Goal: Task Accomplishment & Management: Manage account settings

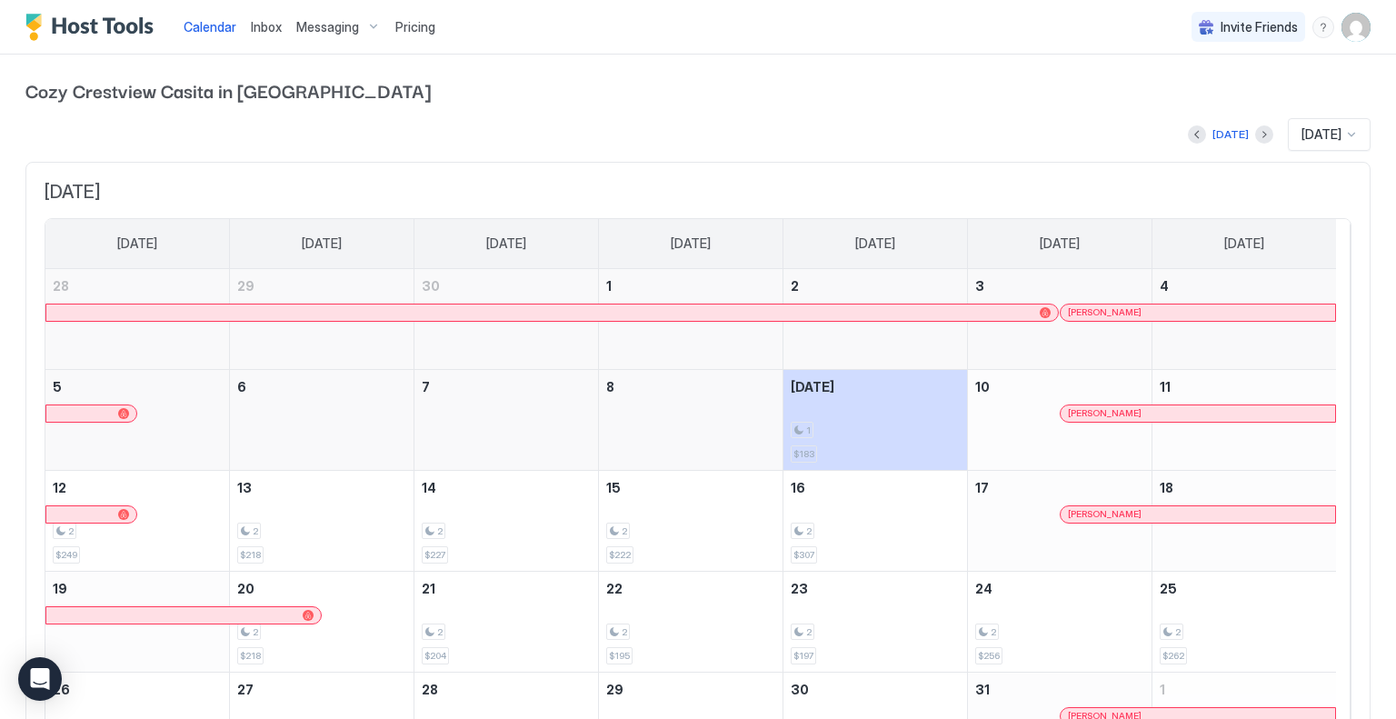
click at [314, 28] on span "Messaging" at bounding box center [327, 27] width 63 height 16
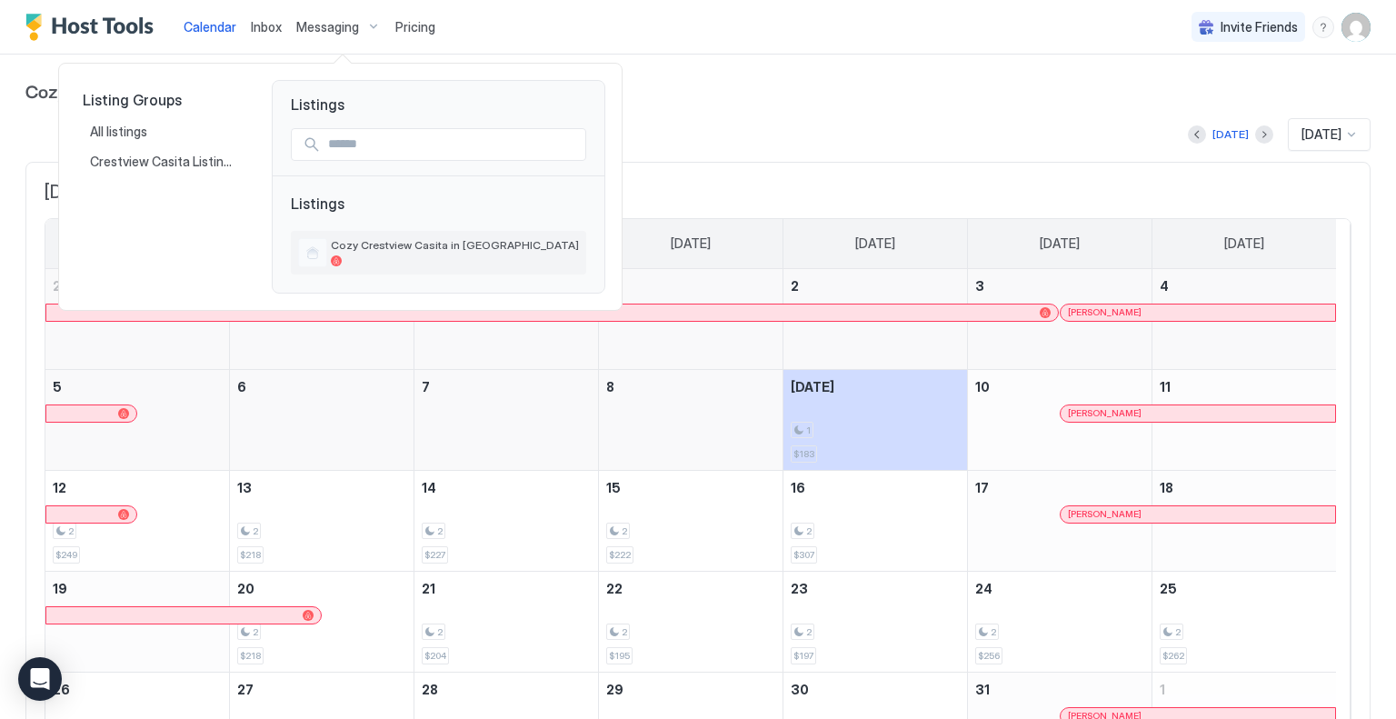
click at [368, 268] on div "Cozy Crestview Casita in [GEOGRAPHIC_DATA]" at bounding box center [438, 253] width 295 height 44
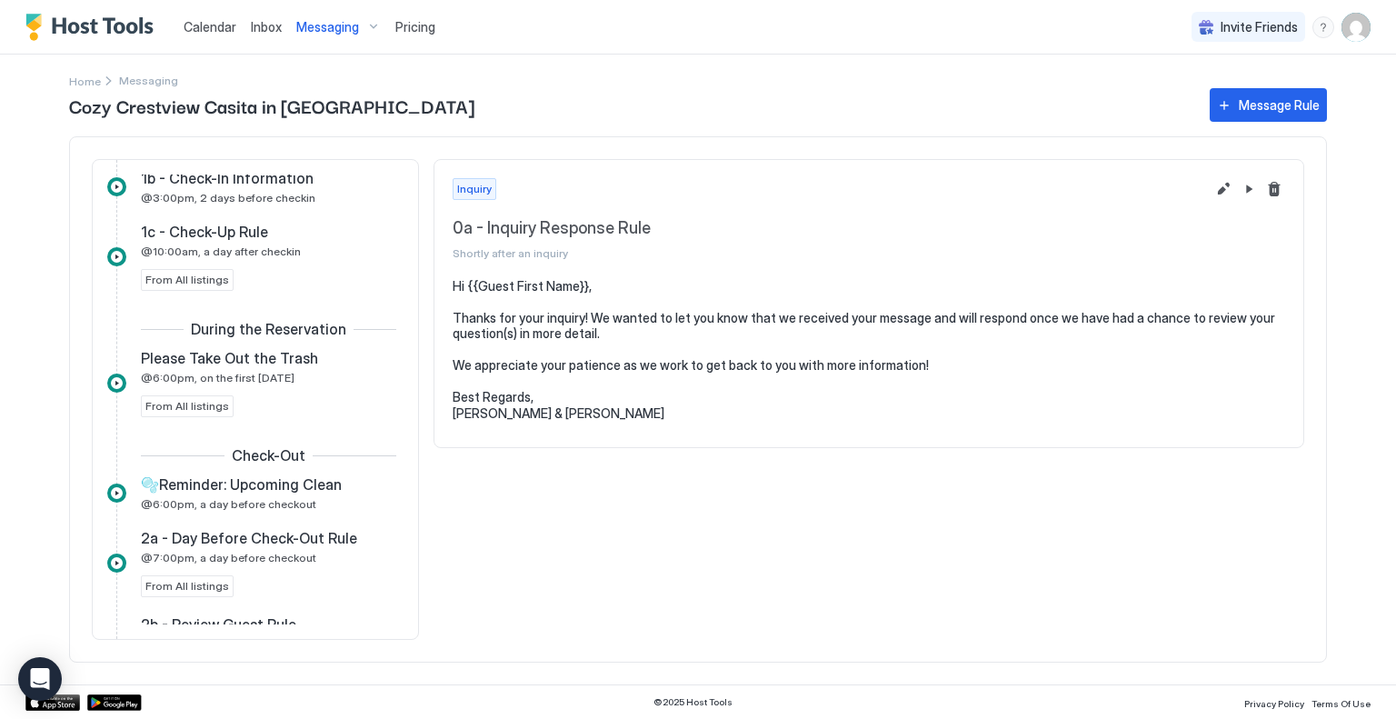
scroll to position [636, 0]
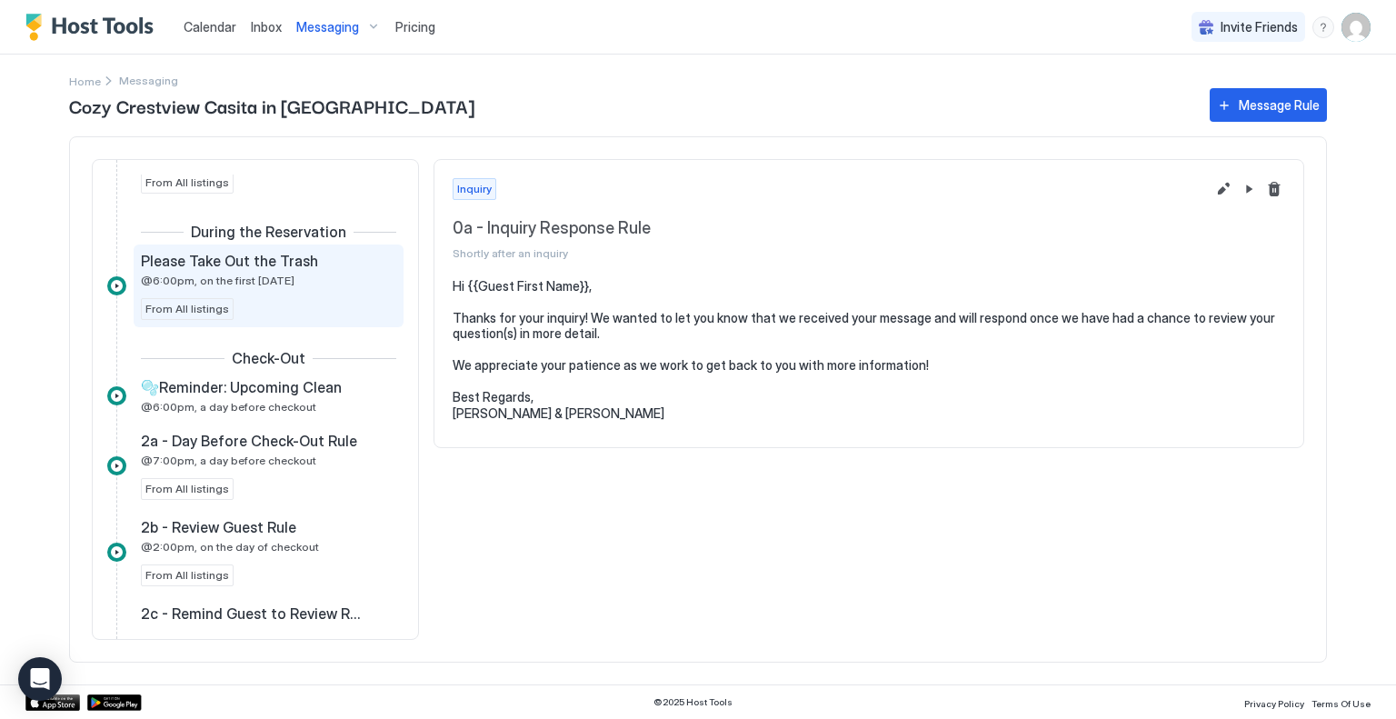
click at [294, 274] on span "@6:00pm, on the first [DATE]" at bounding box center [218, 281] width 154 height 14
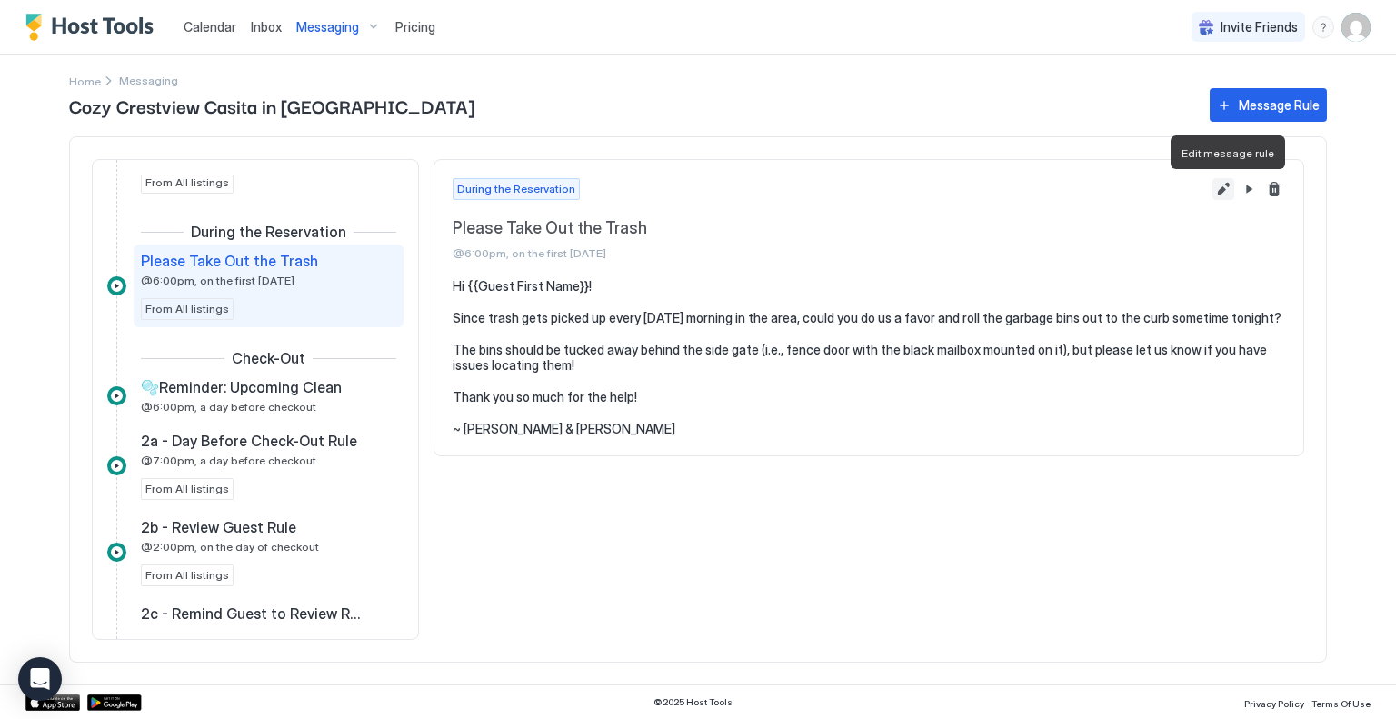
click at [1220, 194] on button "Edit message rule" at bounding box center [1223, 189] width 22 height 22
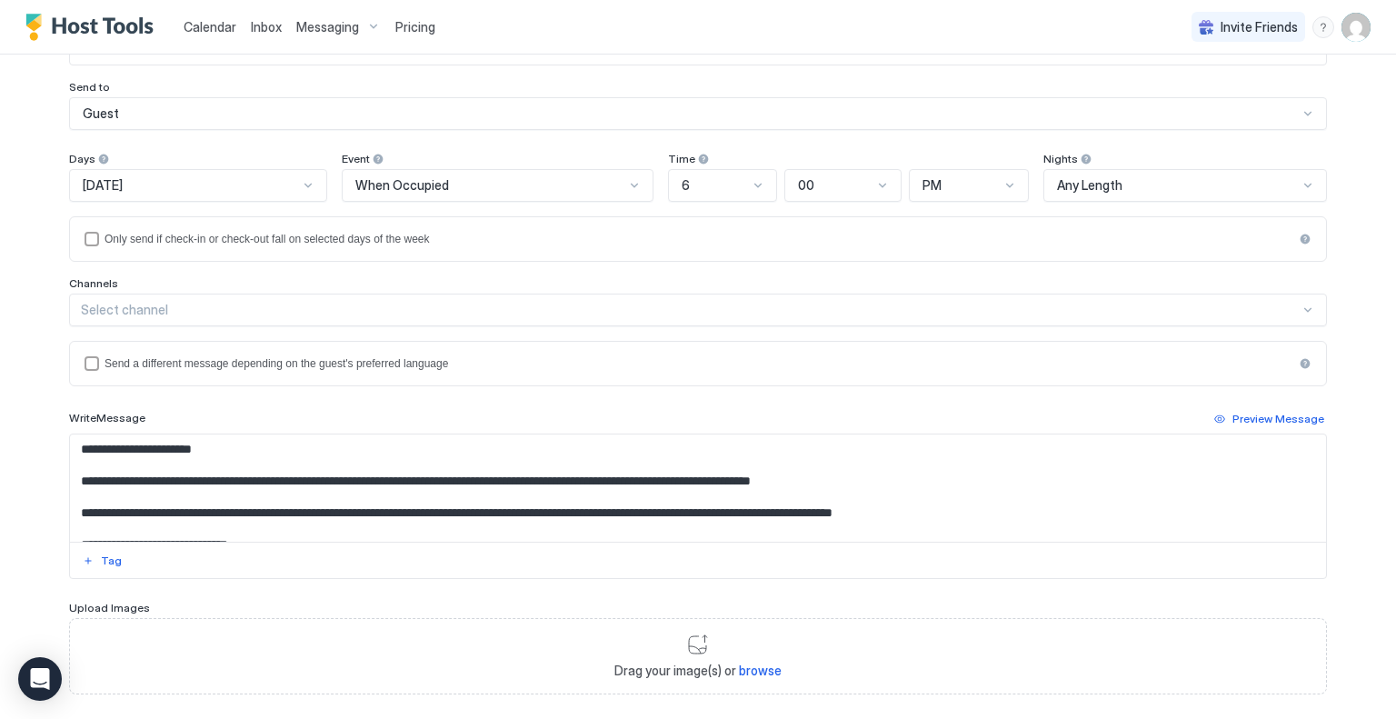
scroll to position [231, 0]
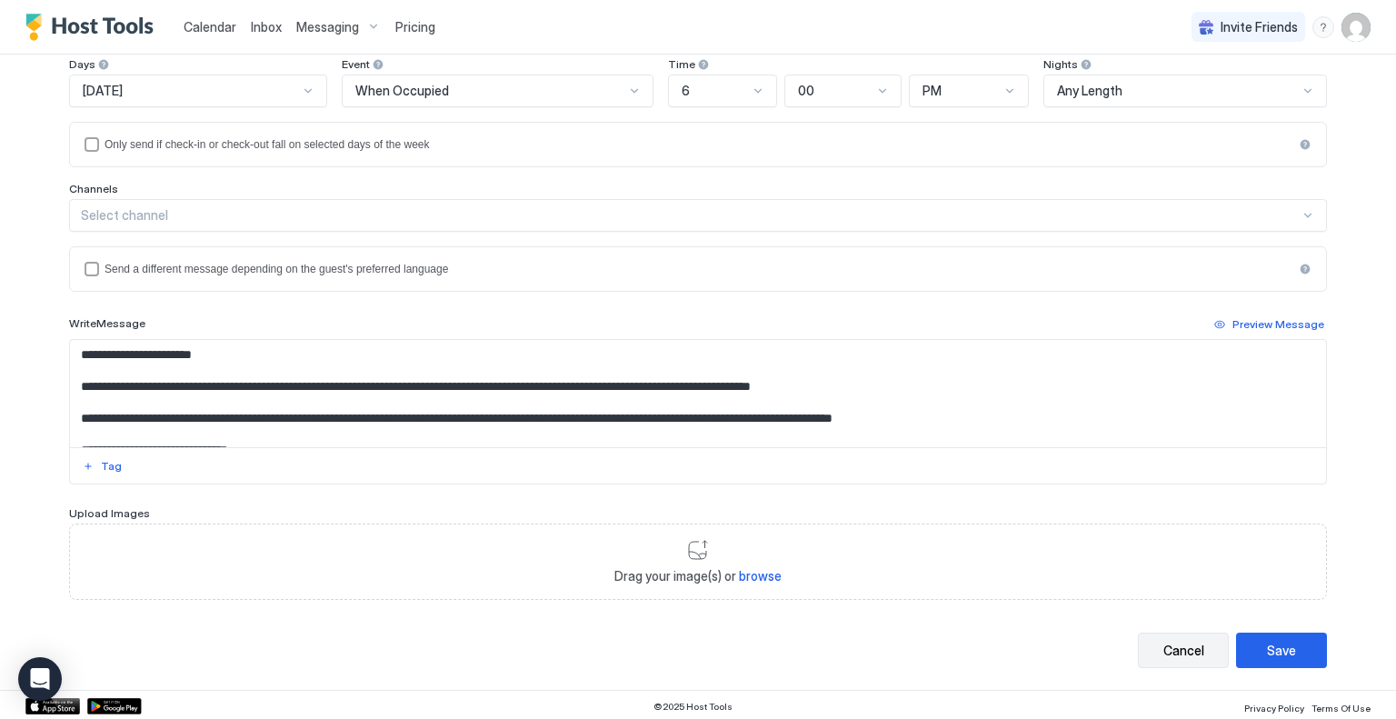
click at [1192, 650] on div "Cancel" at bounding box center [1183, 650] width 41 height 19
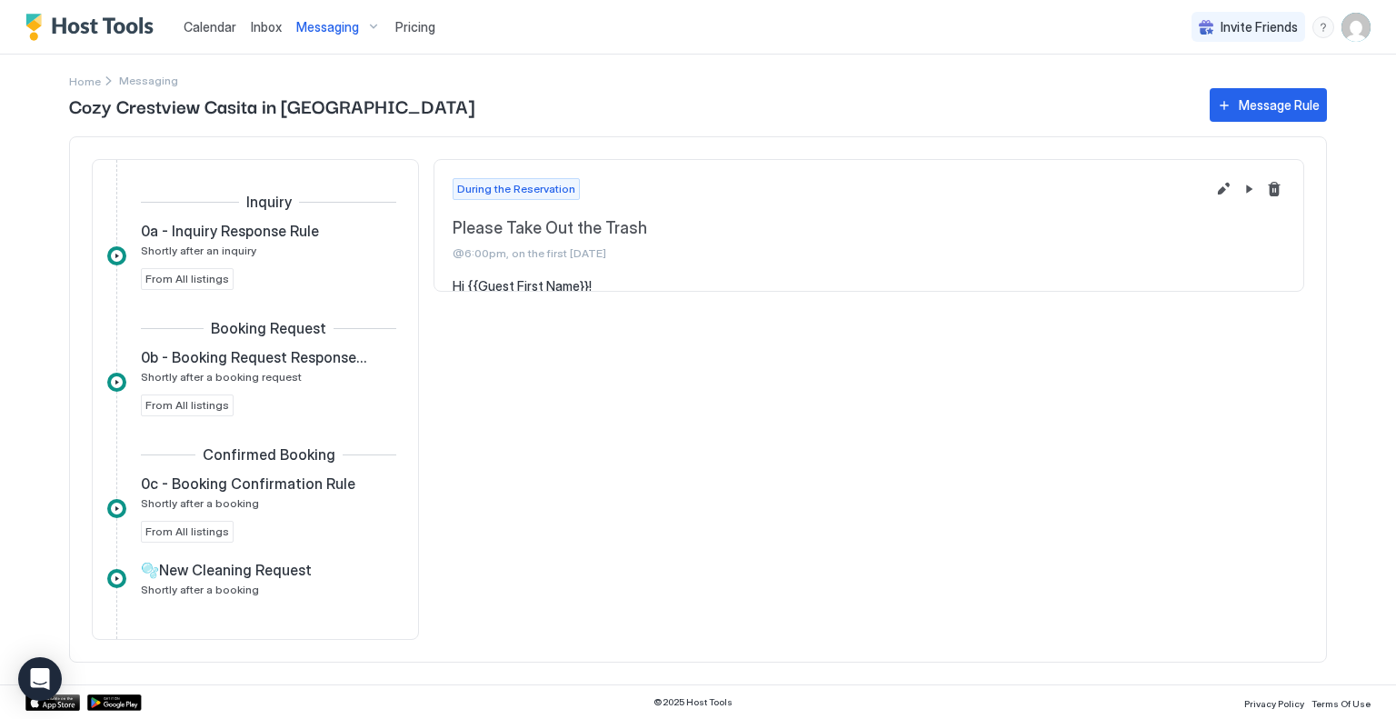
scroll to position [521, 0]
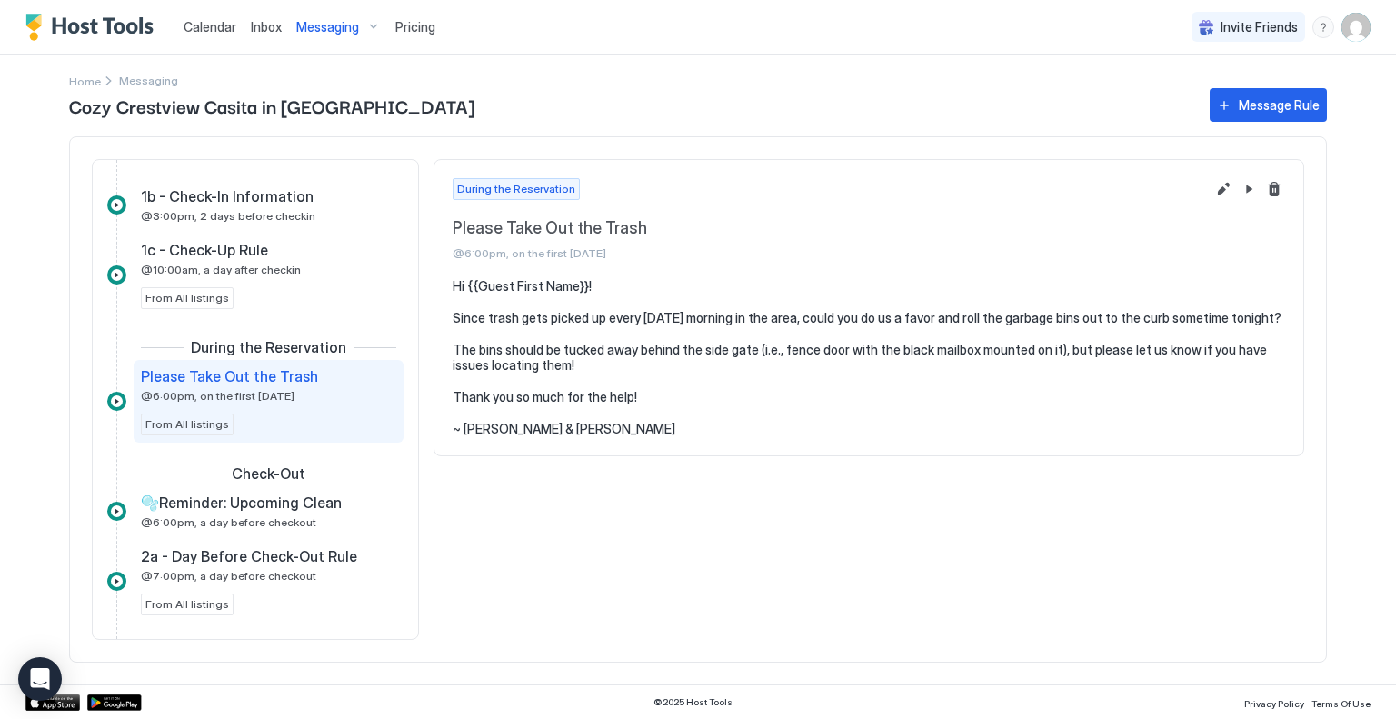
click at [1289, 194] on div "During the Reservation Please Take Out the Trash @6:00pm, on the first [DATE]" at bounding box center [868, 219] width 869 height 118
click at [1273, 184] on button "Delete message rule" at bounding box center [1274, 189] width 22 height 22
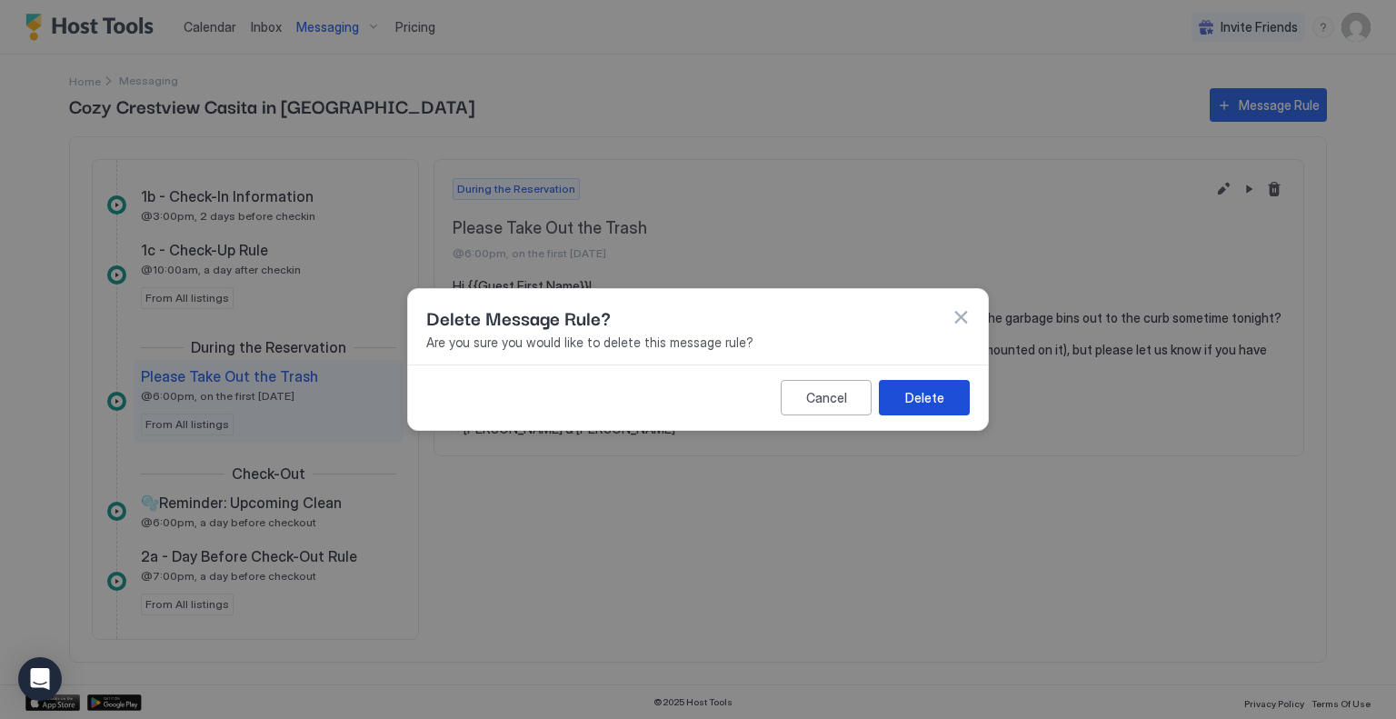
click at [914, 399] on div "Delete" at bounding box center [924, 397] width 39 height 19
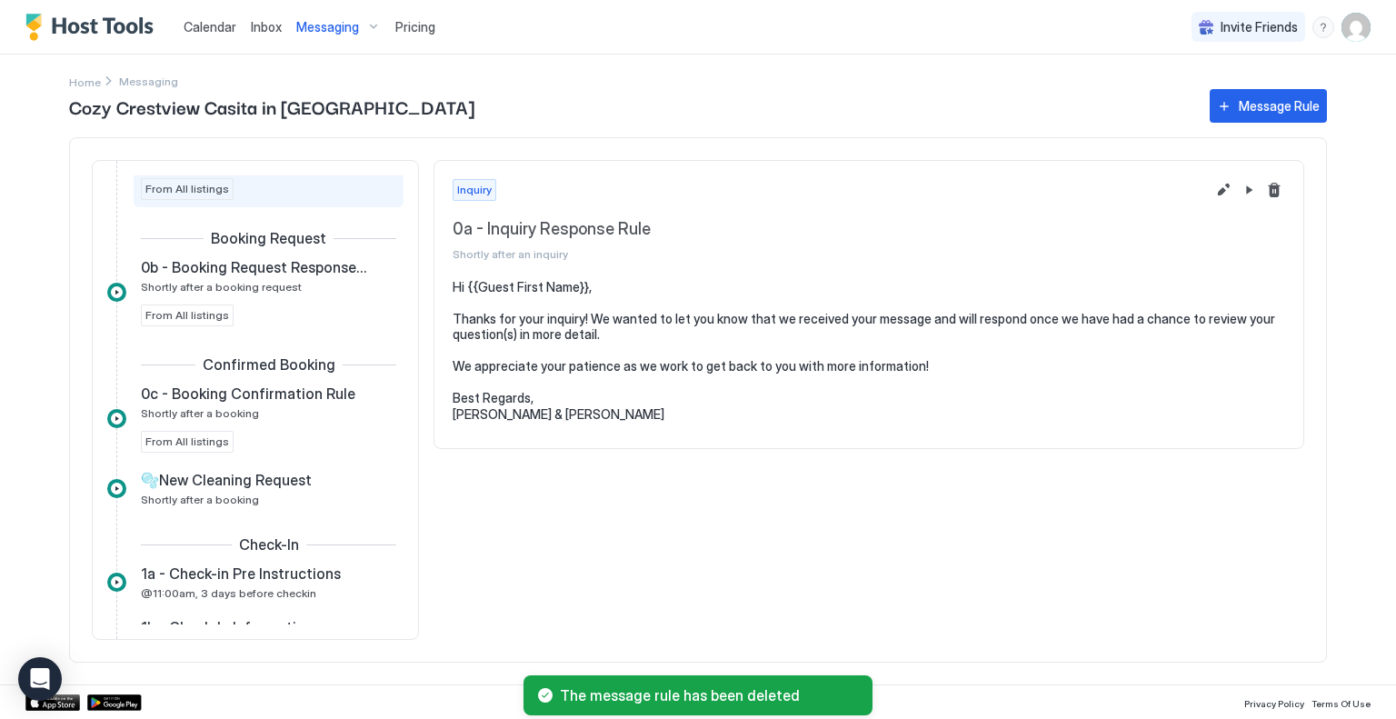
scroll to position [584, 0]
